Goal: Navigation & Orientation: Find specific page/section

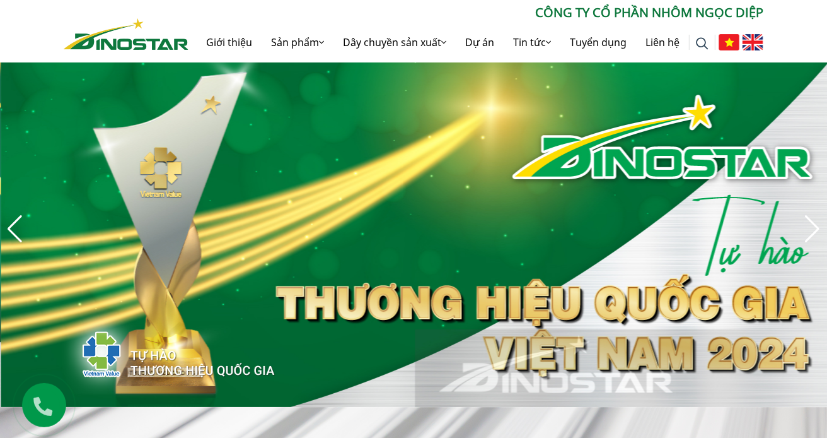
click at [624, 201] on img "4 / 8" at bounding box center [414, 228] width 827 height 356
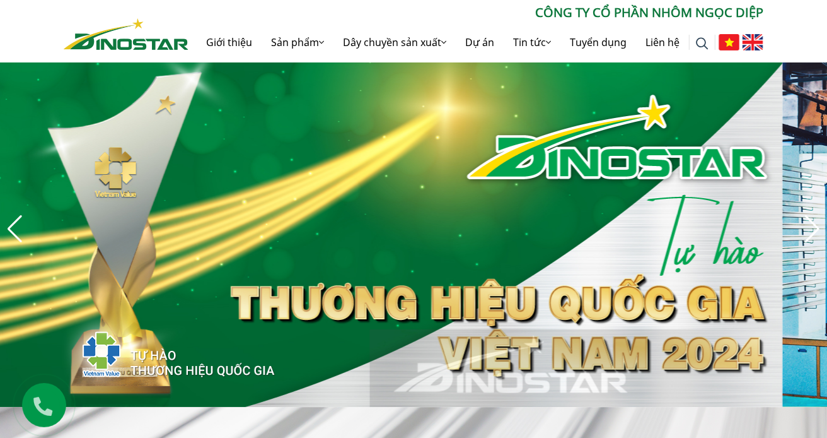
click at [580, 182] on img "4 / 8" at bounding box center [369, 228] width 827 height 356
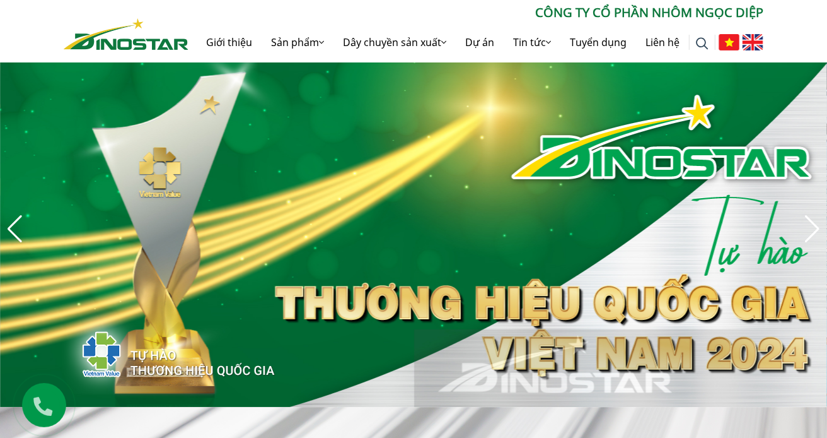
click at [815, 224] on div "Next slide" at bounding box center [812, 229] width 17 height 28
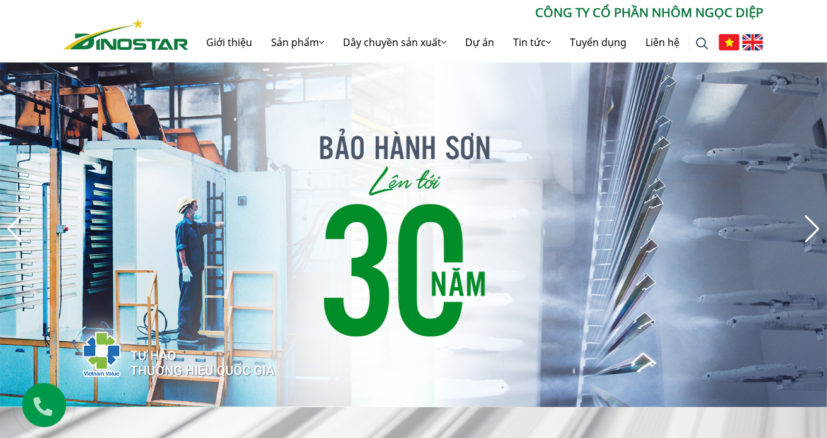
click at [815, 223] on div "Next slide" at bounding box center [812, 229] width 17 height 28
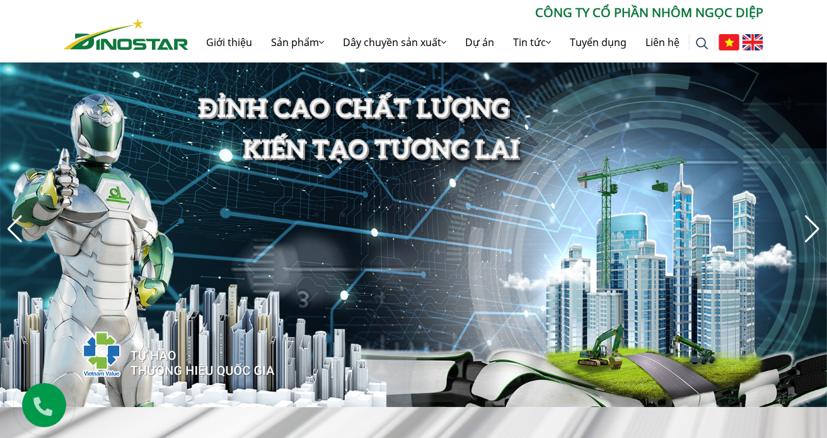
click at [815, 223] on div "Next slide" at bounding box center [812, 229] width 17 height 28
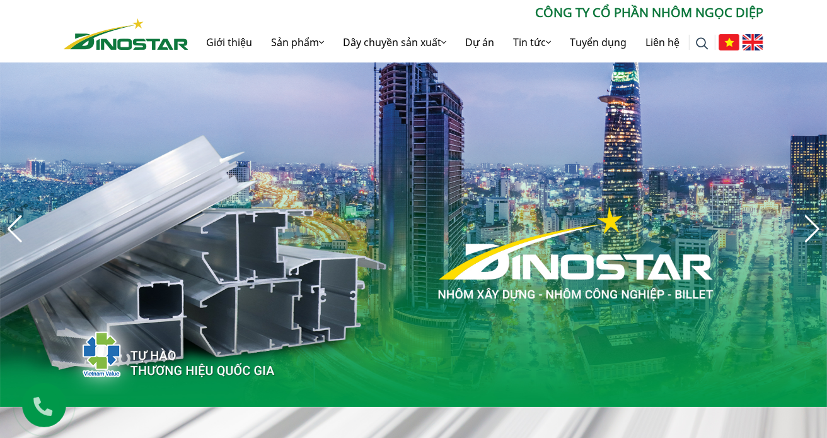
click at [815, 223] on div "Next slide" at bounding box center [812, 229] width 17 height 28
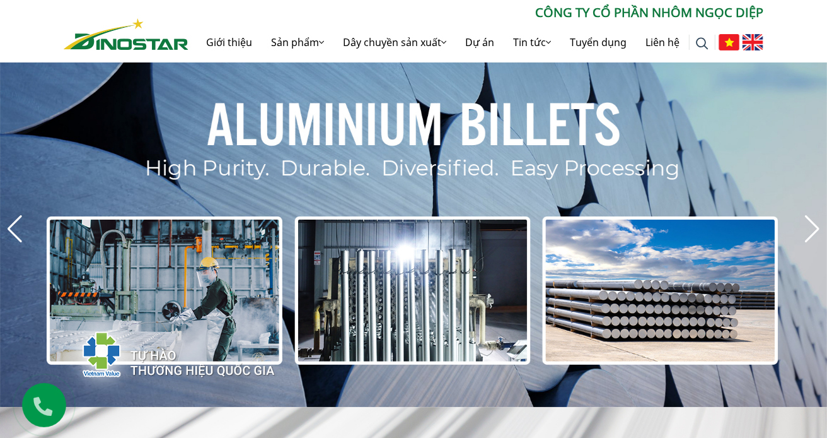
click at [815, 223] on div "Next slide" at bounding box center [812, 229] width 17 height 28
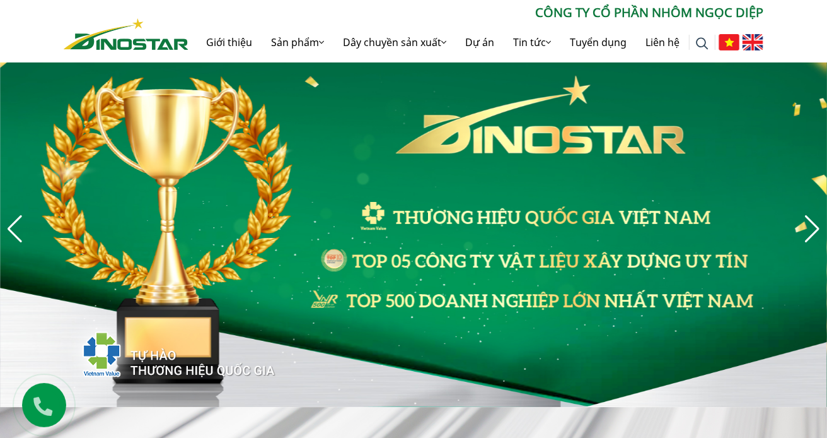
click at [814, 222] on div "Next slide" at bounding box center [812, 229] width 17 height 28
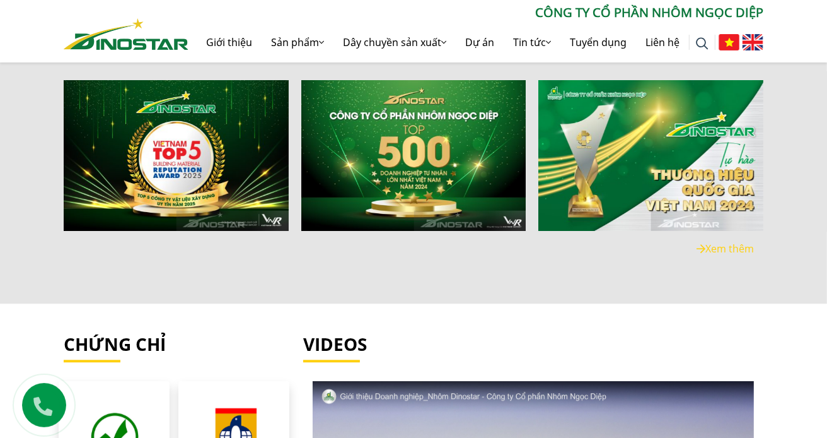
scroll to position [2270, 0]
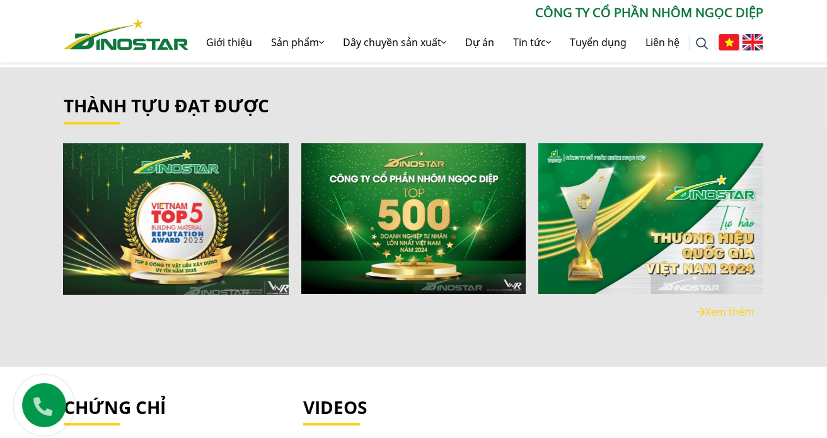
click at [208, 234] on img "1 / 6" at bounding box center [176, 217] width 241 height 161
click at [231, 174] on img "1 / 6" at bounding box center [176, 217] width 241 height 161
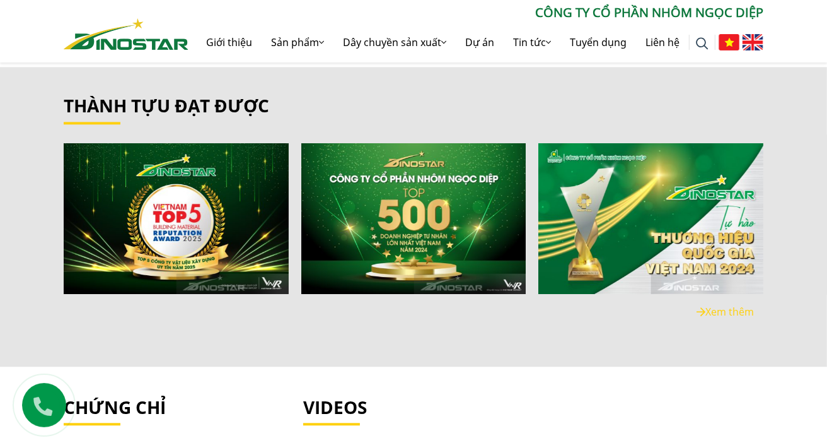
click at [744, 305] on link "Xem thêm" at bounding box center [725, 312] width 57 height 14
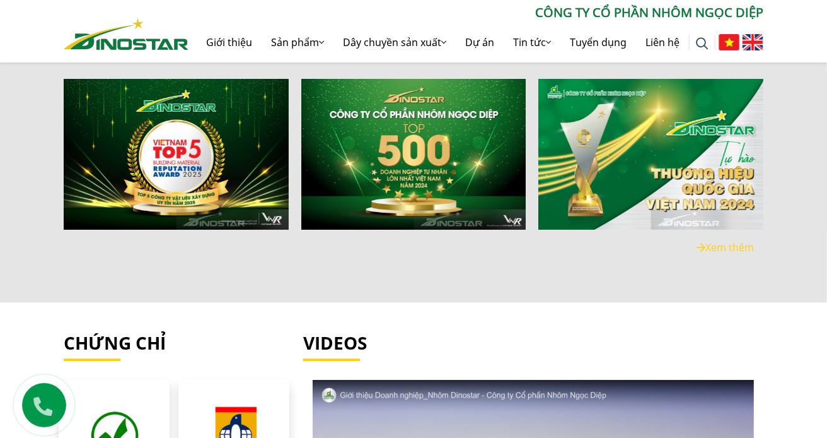
scroll to position [2333, 0]
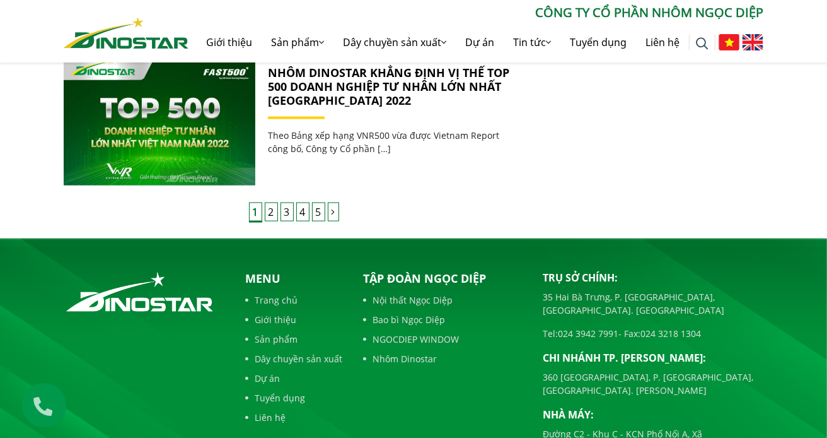
scroll to position [1253, 0]
